Goal: Information Seeking & Learning: Learn about a topic

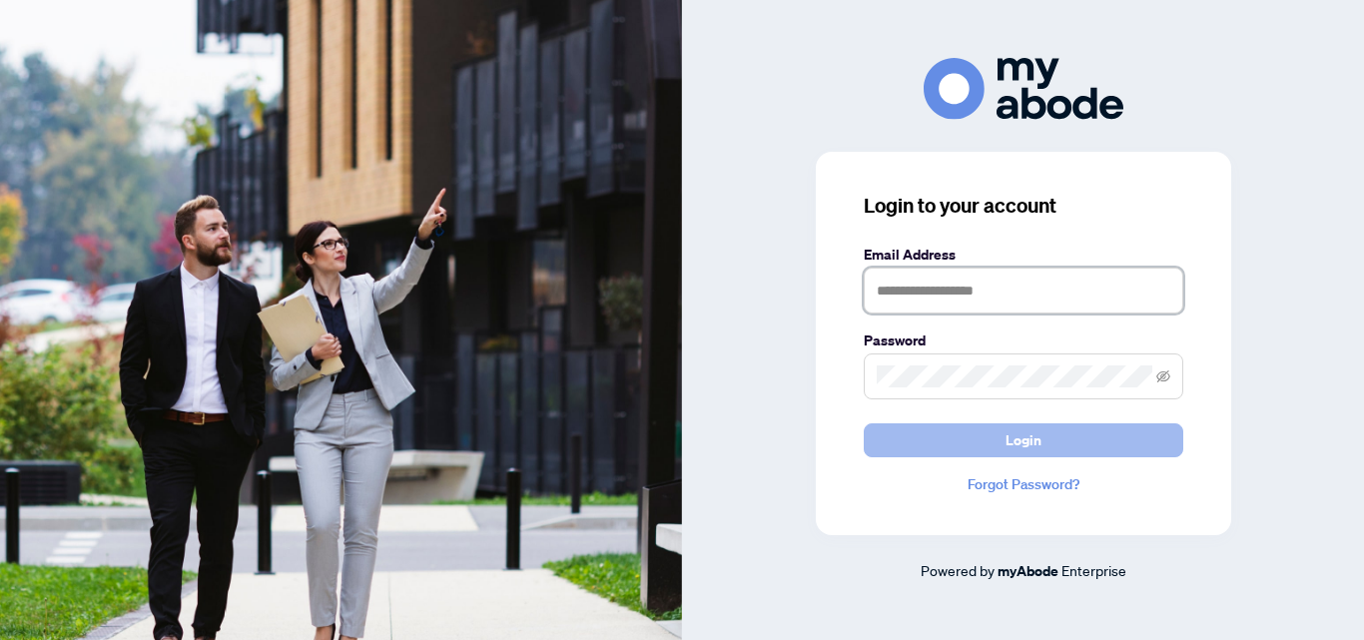
type input "**********"
click at [1035, 440] on span "Login" at bounding box center [1024, 440] width 36 height 32
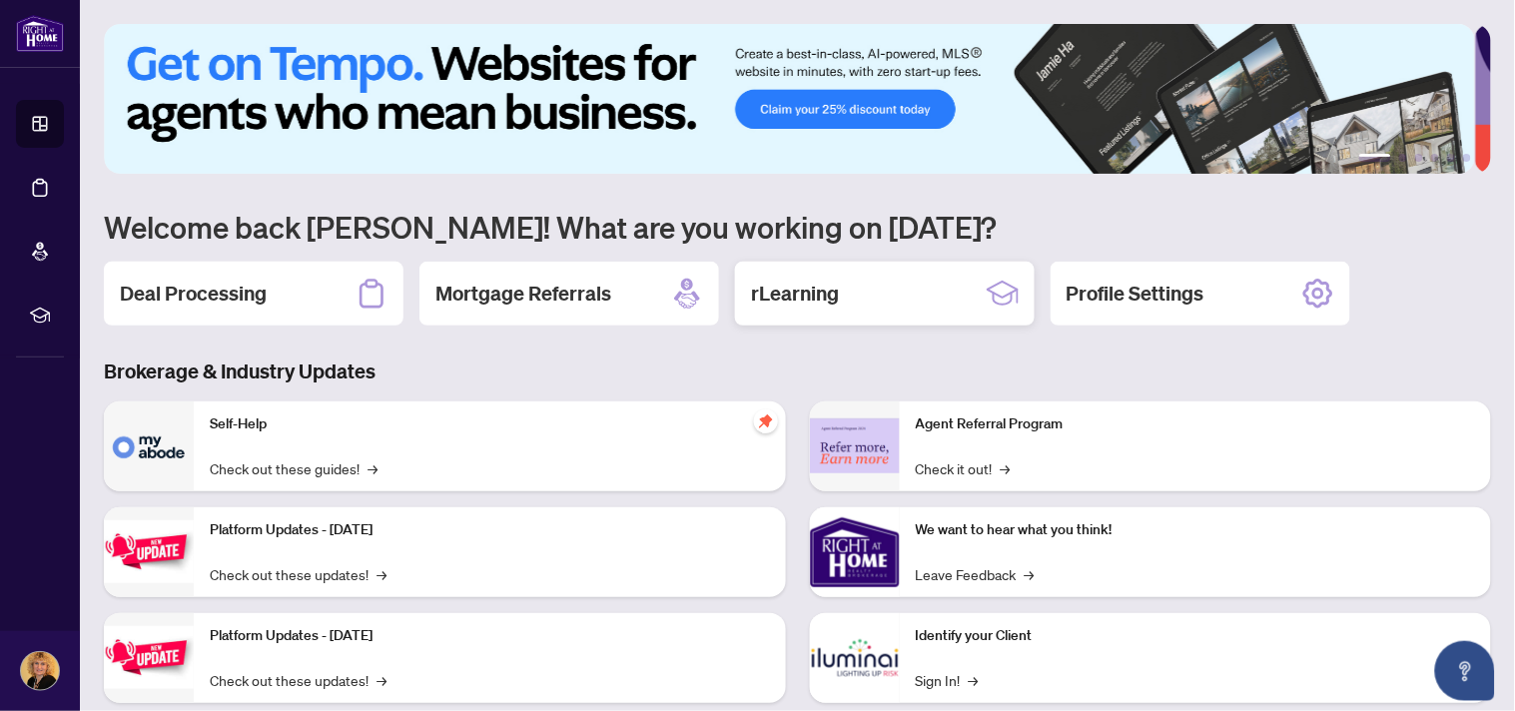
click at [816, 291] on h2 "rLearning" at bounding box center [795, 294] width 88 height 28
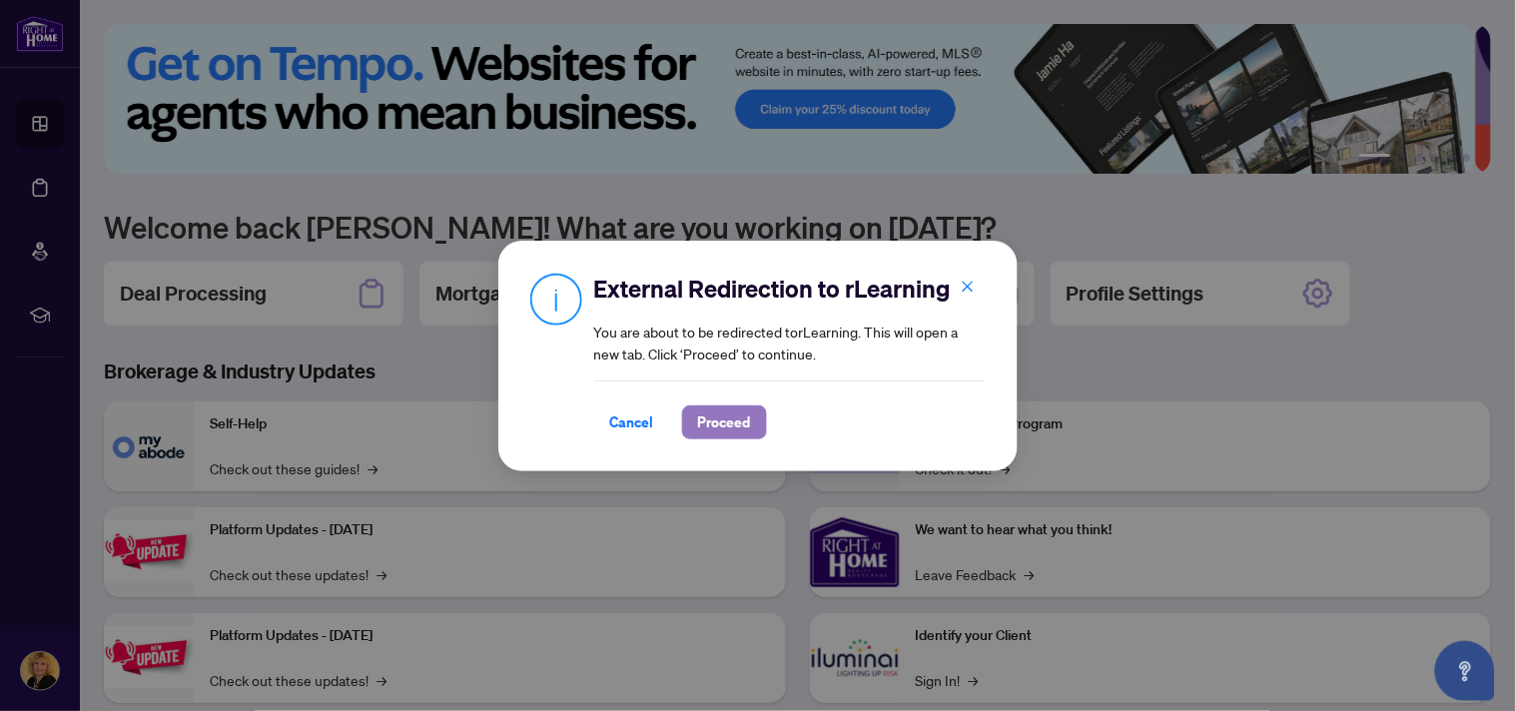
click at [723, 429] on span "Proceed" at bounding box center [724, 422] width 53 height 32
